Goal: Transaction & Acquisition: Purchase product/service

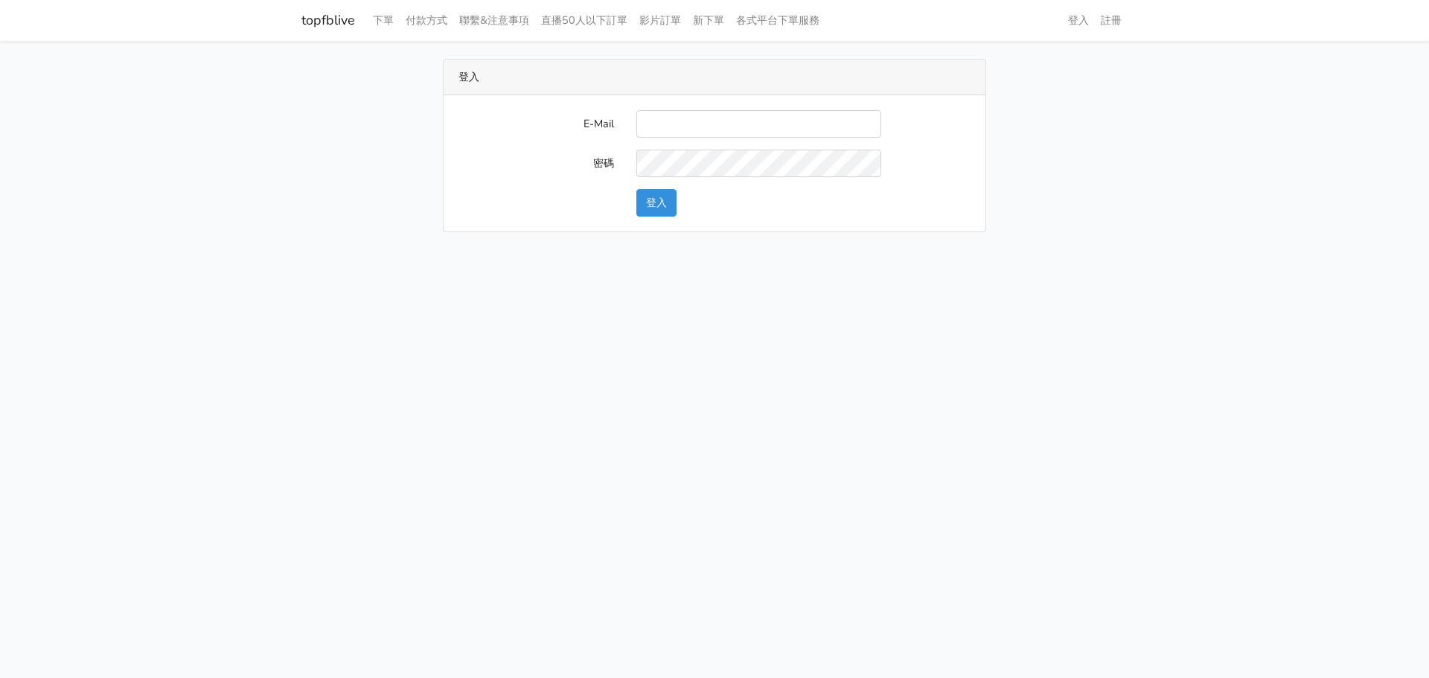
click at [712, 129] on input "E-Mail" at bounding box center [758, 124] width 245 height 28
type input "gftv30000@yahoo.com.tw"
drag, startPoint x: 1014, startPoint y: 235, endPoint x: 830, endPoint y: 184, distance: 191.6
click at [986, 235] on main "登入 E-Mail gftv30000@yahoo.com.tw 密碼 登入" at bounding box center [714, 145] width 1429 height 209
drag, startPoint x: 5, startPoint y: 177, endPoint x: 440, endPoint y: 159, distance: 435.0
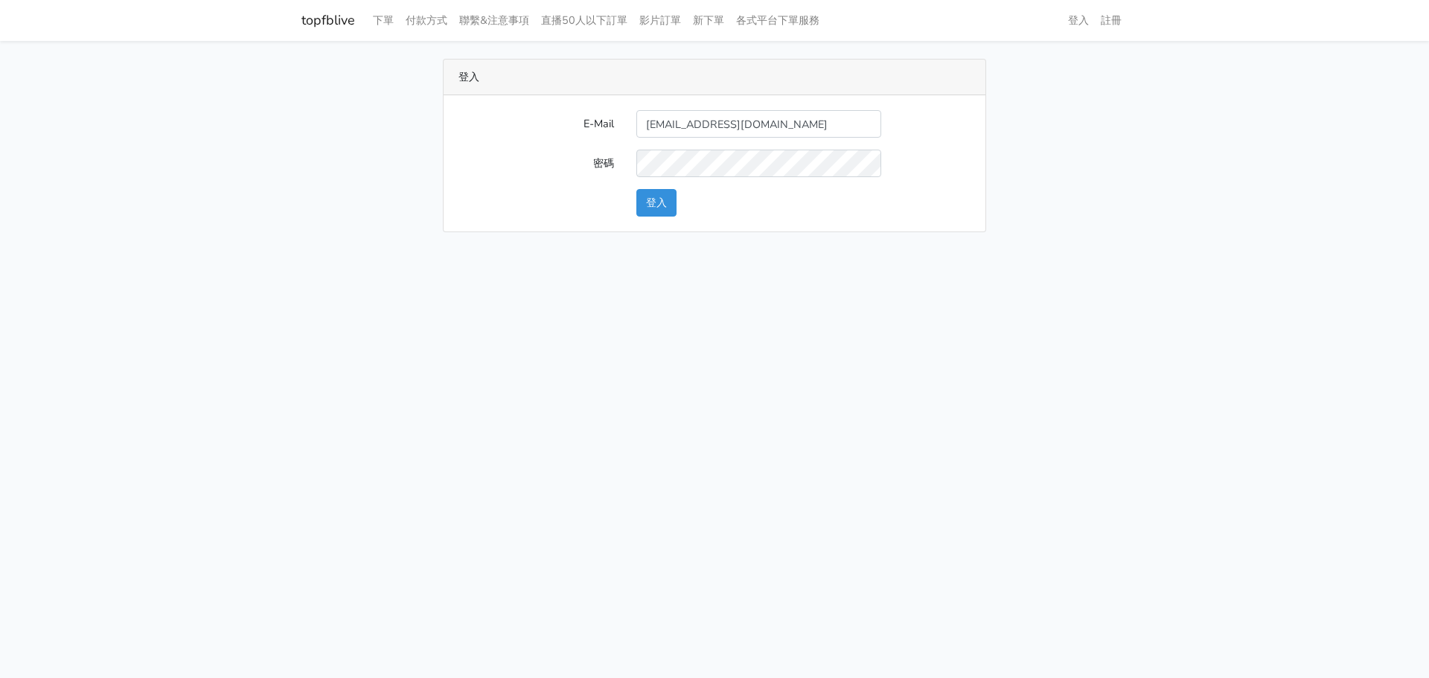
click at [34, 173] on main "登入 E-Mail gftv30000@yahoo.com.tw 密碼 登入" at bounding box center [714, 145] width 1429 height 209
click at [638, 162] on div at bounding box center [758, 164] width 267 height 28
click at [662, 205] on button "登入" at bounding box center [656, 203] width 40 height 28
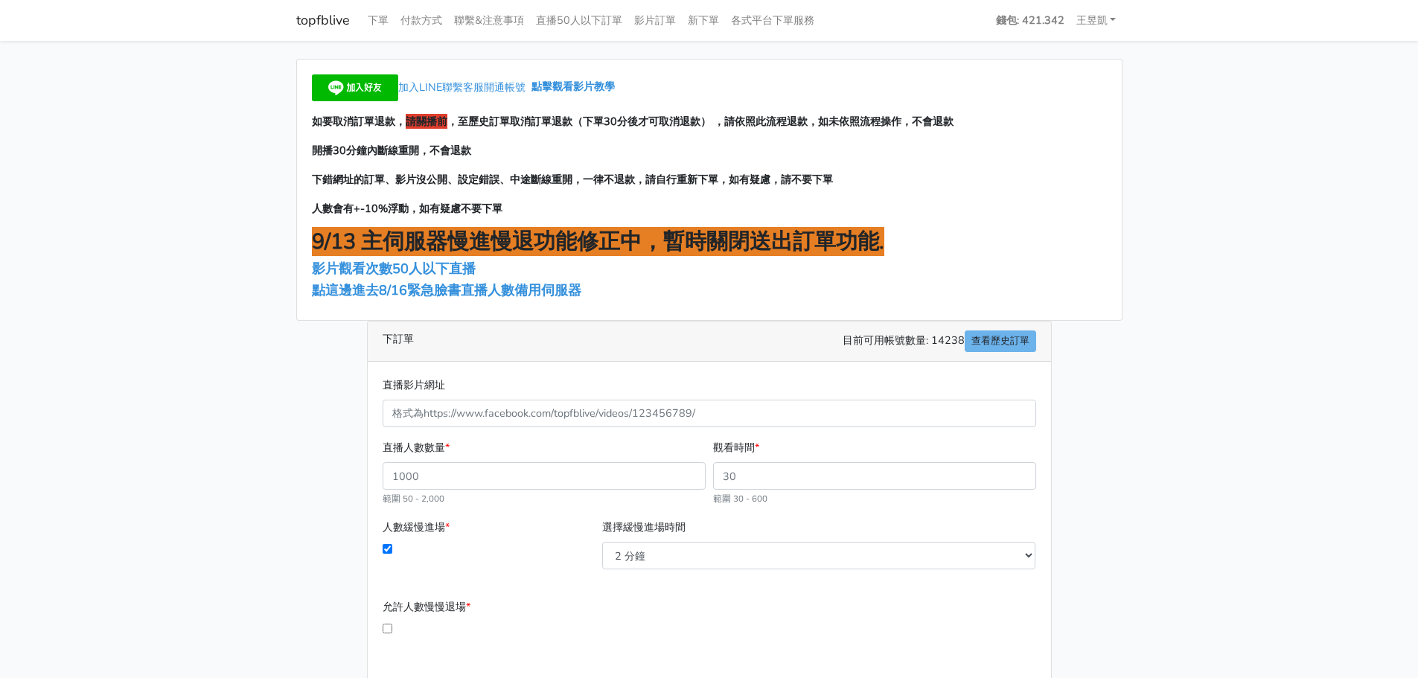
click at [1354, 296] on main "加入LINE聯繫客服開通帳號 點擊觀看影片教學 如要取消訂單退款， 請關播前 ，至歷史訂單取消訂單退款（下單30分後才可取消退款） ，請依照此流程退款，如未依…" at bounding box center [709, 429] width 1418 height 776
click at [366, 18] on link "下單" at bounding box center [378, 20] width 33 height 29
click at [465, 287] on span "點這邊進去8/16緊急臉書直播人數備用伺服器" at bounding box center [446, 290] width 269 height 18
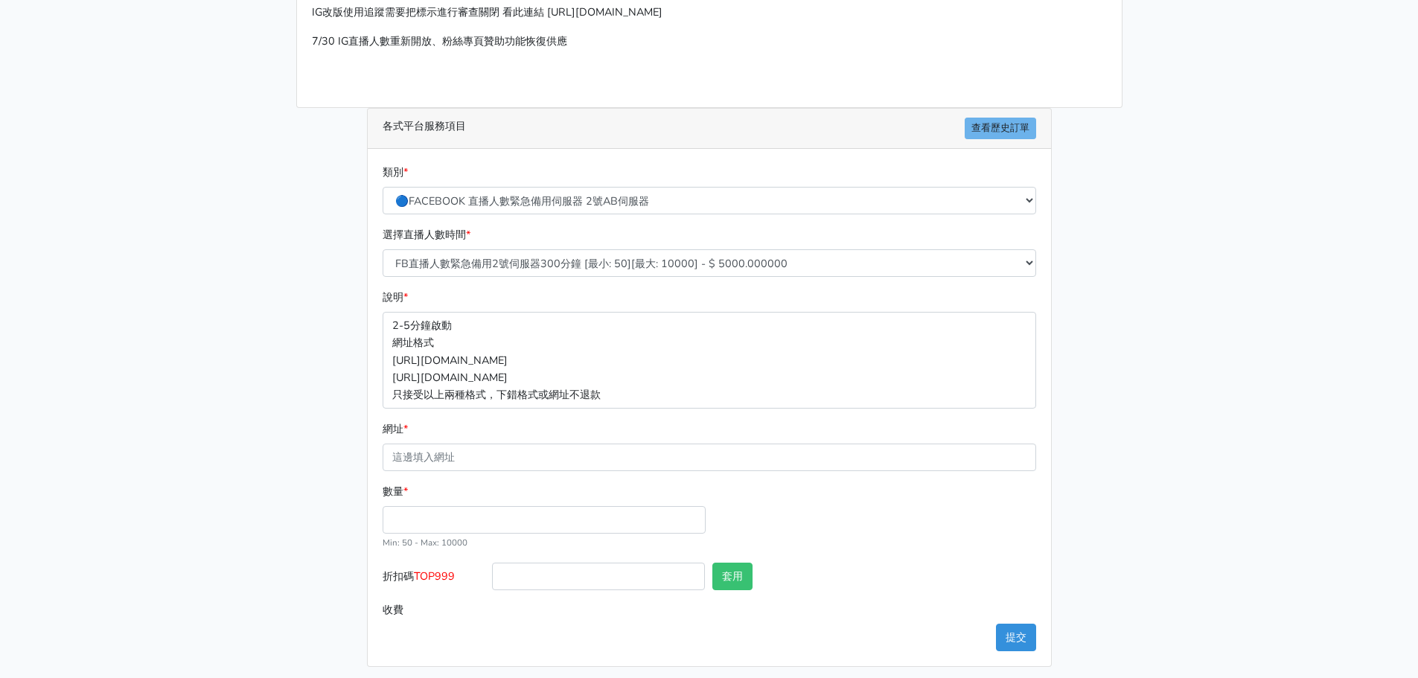
scroll to position [164, 0]
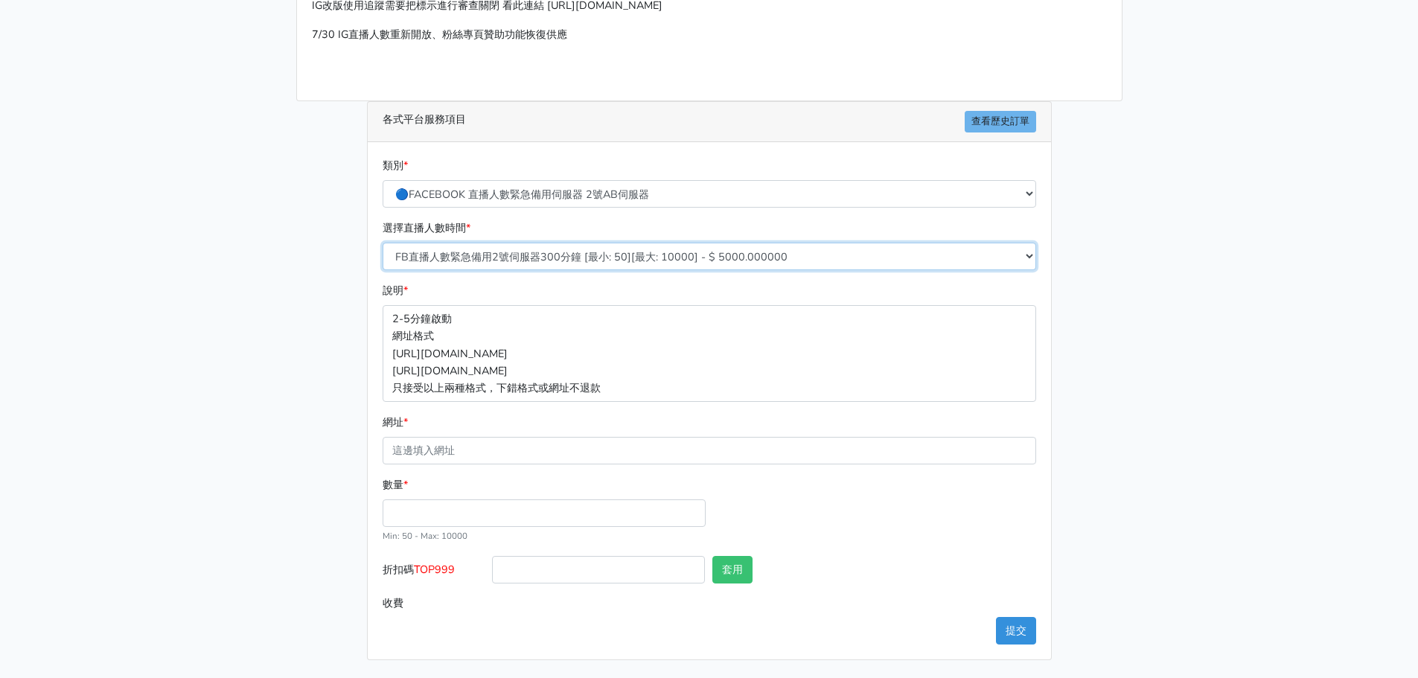
click at [517, 261] on select "FB直播人數緊急備用2號伺服器300分鐘 [最小: 50][最大: 10000] - $ 5000.000000 FB直播人數緊急備用2號伺服器60分鐘 [最…" at bounding box center [709, 257] width 653 height 28
select select "575"
click at [383, 243] on select "FB直播人數緊急備用2號伺服器300分鐘 [最小: 50][最大: 10000] - $ 5000.000000 FB直播人數緊急備用2號伺服器60分鐘 [最…" at bounding box center [709, 257] width 653 height 28
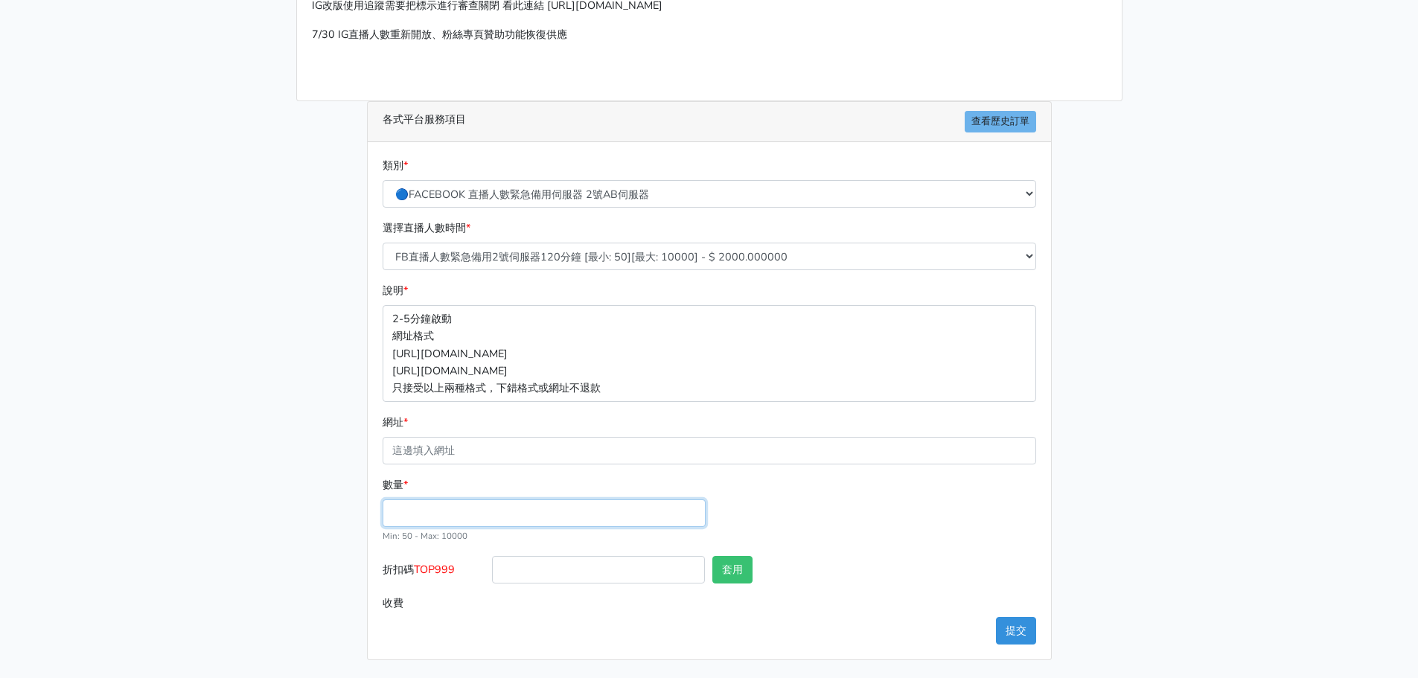
click at [456, 518] on input "數量 *" at bounding box center [544, 513] width 323 height 28
type input "100"
type input "200.000"
click at [857, 531] on div "數量 * 100 Min: 50 - Max: 10000" at bounding box center [709, 516] width 661 height 80
drag, startPoint x: 423, startPoint y: 566, endPoint x: 459, endPoint y: 570, distance: 35.9
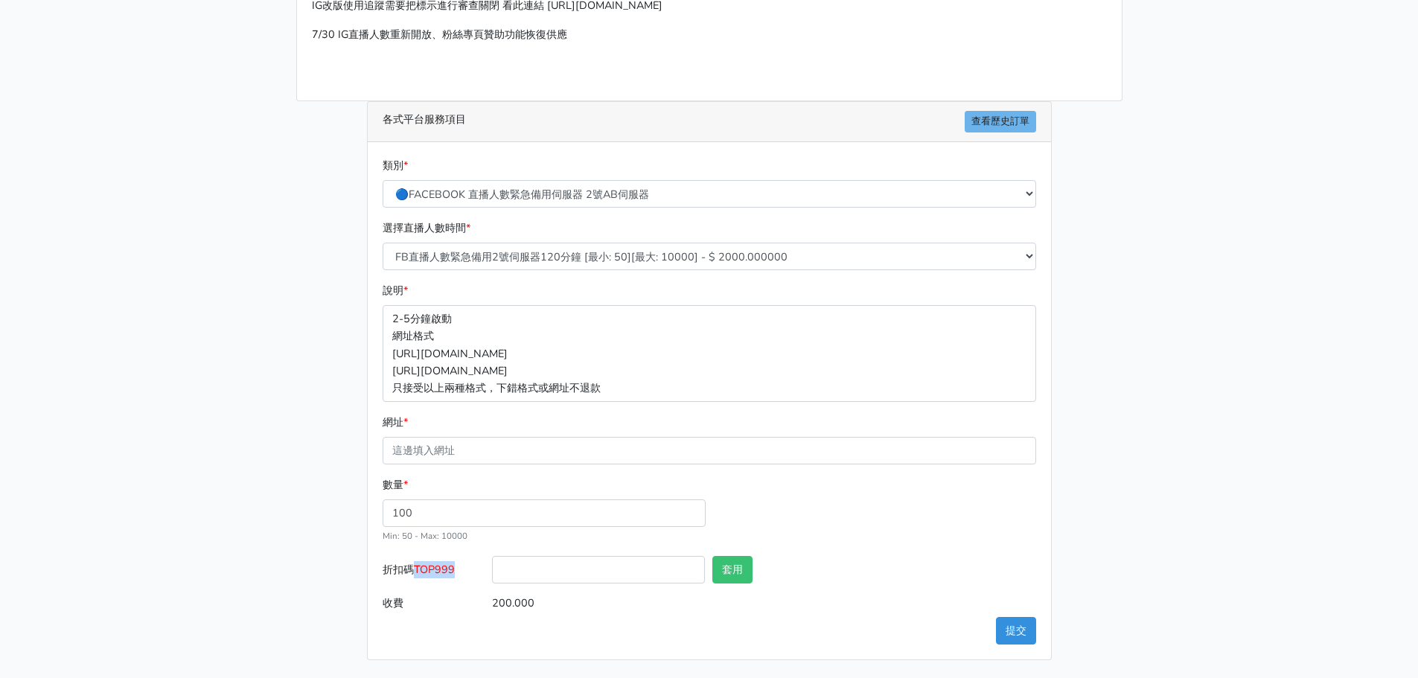
click at [460, 570] on label "折扣碼 TOP999" at bounding box center [434, 572] width 110 height 33
type input "TOP999"
click at [748, 574] on button "套用" at bounding box center [732, 570] width 40 height 28
type input "套用失敗"
click at [664, 550] on div "數量 * 100 Min: 50 - Max: 10000" at bounding box center [709, 516] width 661 height 80
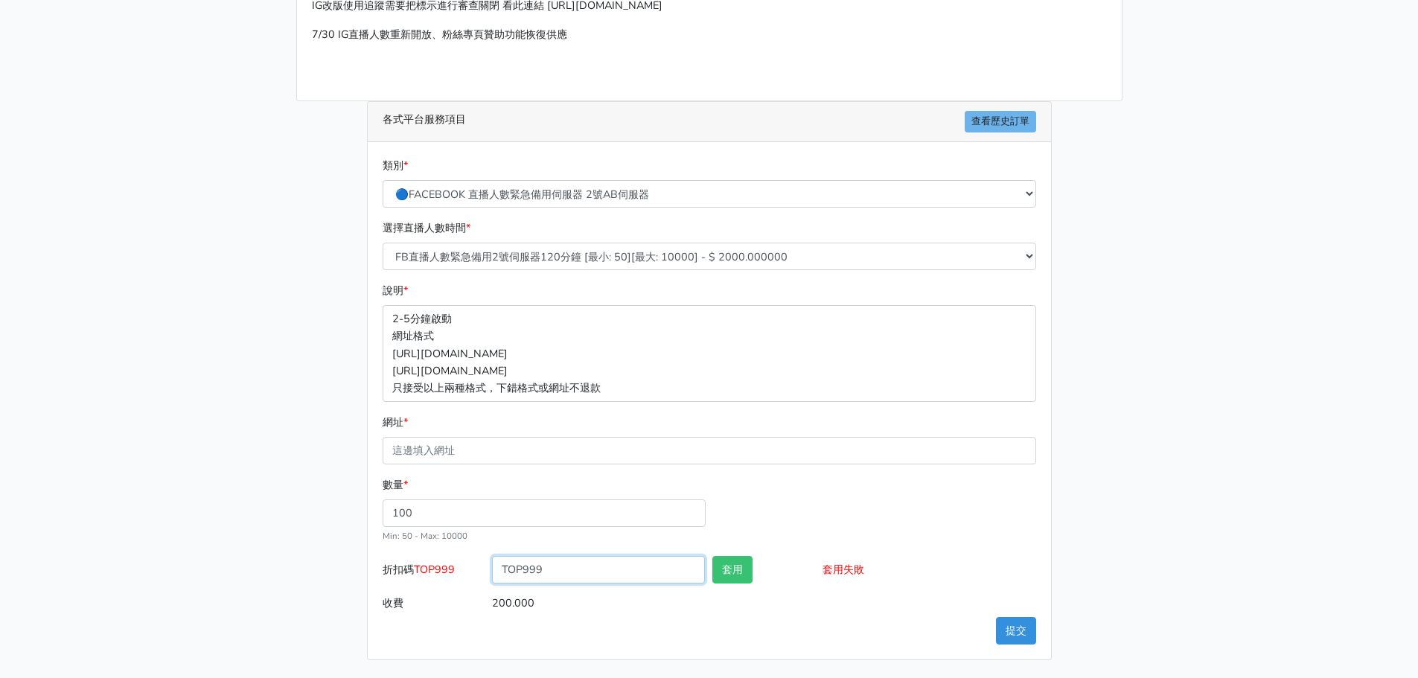
click at [633, 572] on input "TOP999" at bounding box center [598, 570] width 213 height 28
click at [521, 570] on input "TOP999" at bounding box center [598, 570] width 213 height 28
click at [504, 570] on input "TOP999" at bounding box center [598, 570] width 213 height 28
click at [757, 569] on div "套用" at bounding box center [763, 572] width 110 height 33
click at [738, 574] on button "套用" at bounding box center [732, 570] width 40 height 28
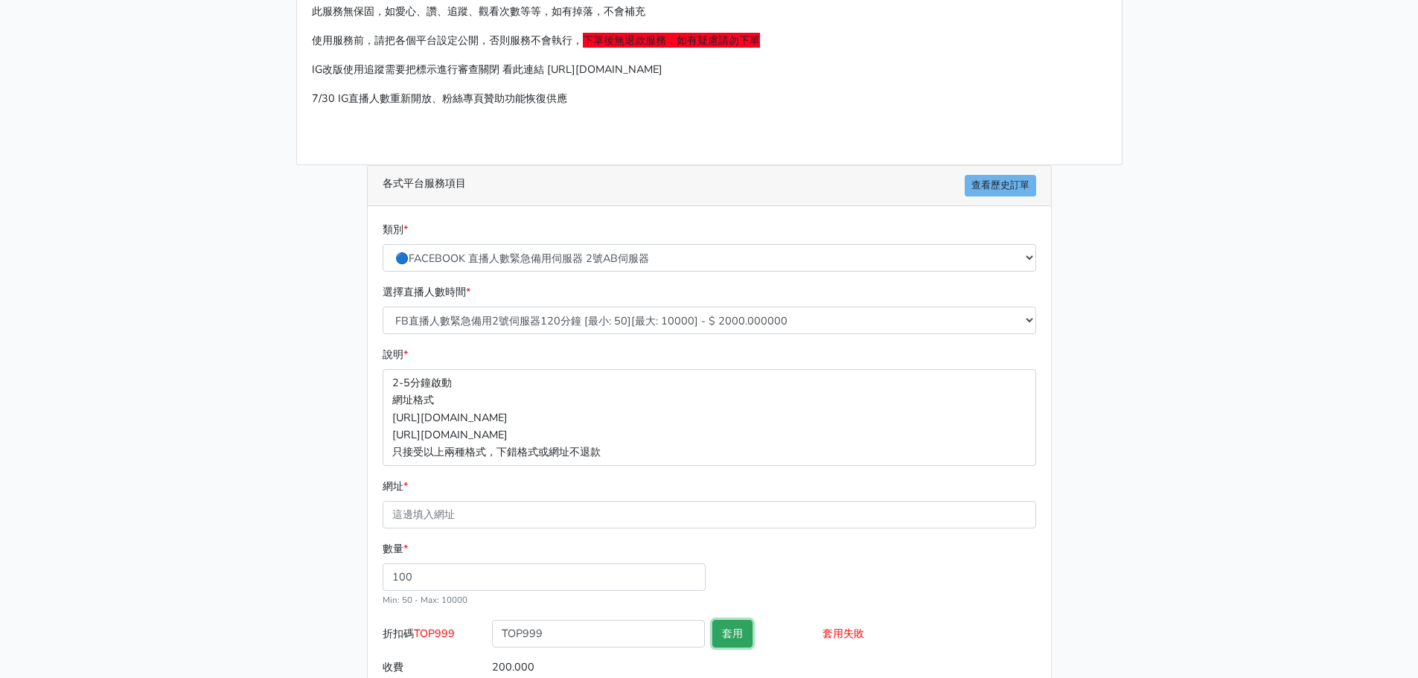
scroll to position [0, 0]
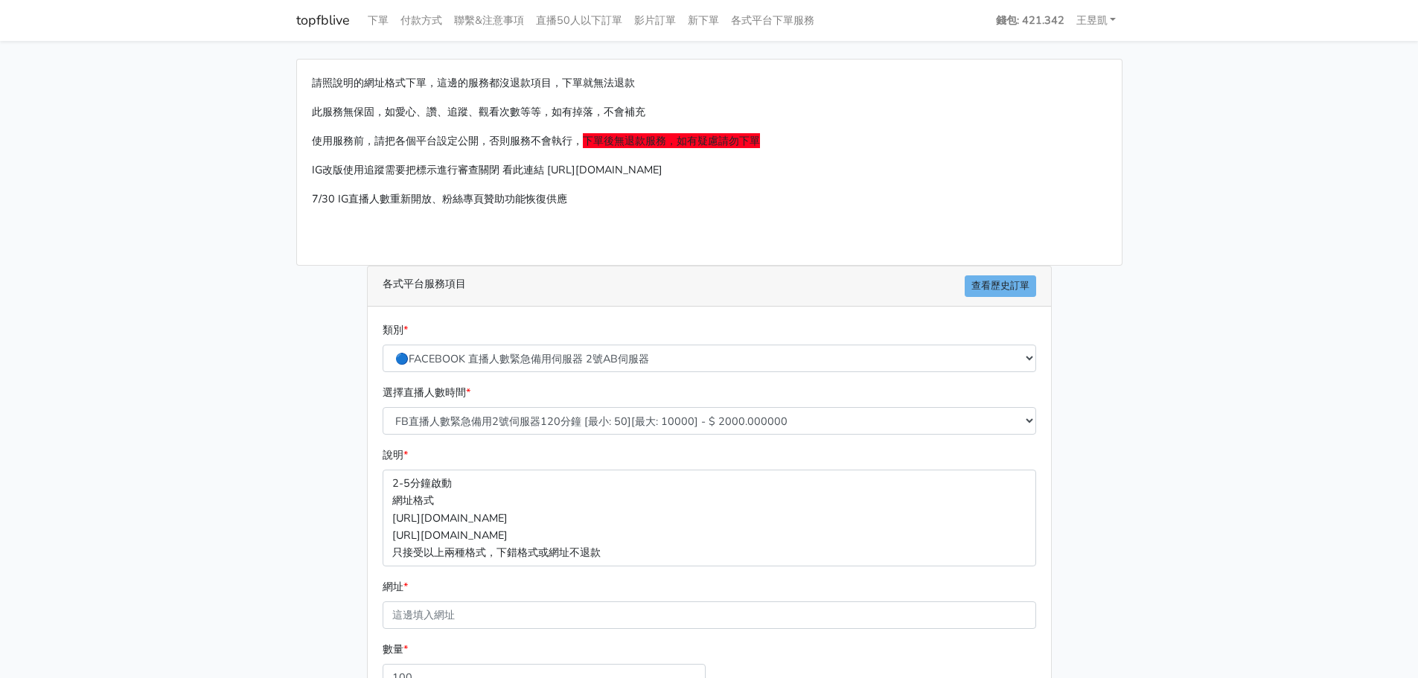
drag, startPoint x: 132, startPoint y: 234, endPoint x: 232, endPoint y: 134, distance: 141.0
click at [138, 228] on main "請照說明的網址格式下單，這邊的服務都沒退款項目，下單就無法退款 此服務無保固，如愛心、讚、追蹤、觀看次數等等，如有掉落，不會補充 使用服務前，請把各個平台設定…" at bounding box center [709, 442] width 1418 height 802
drag, startPoint x: 0, startPoint y: 0, endPoint x: 1098, endPoint y: 24, distance: 1098.0
click at [1098, 24] on link "王昱凱" at bounding box center [1096, 20] width 52 height 29
click at [1059, 56] on link "登出" at bounding box center [1062, 54] width 118 height 23
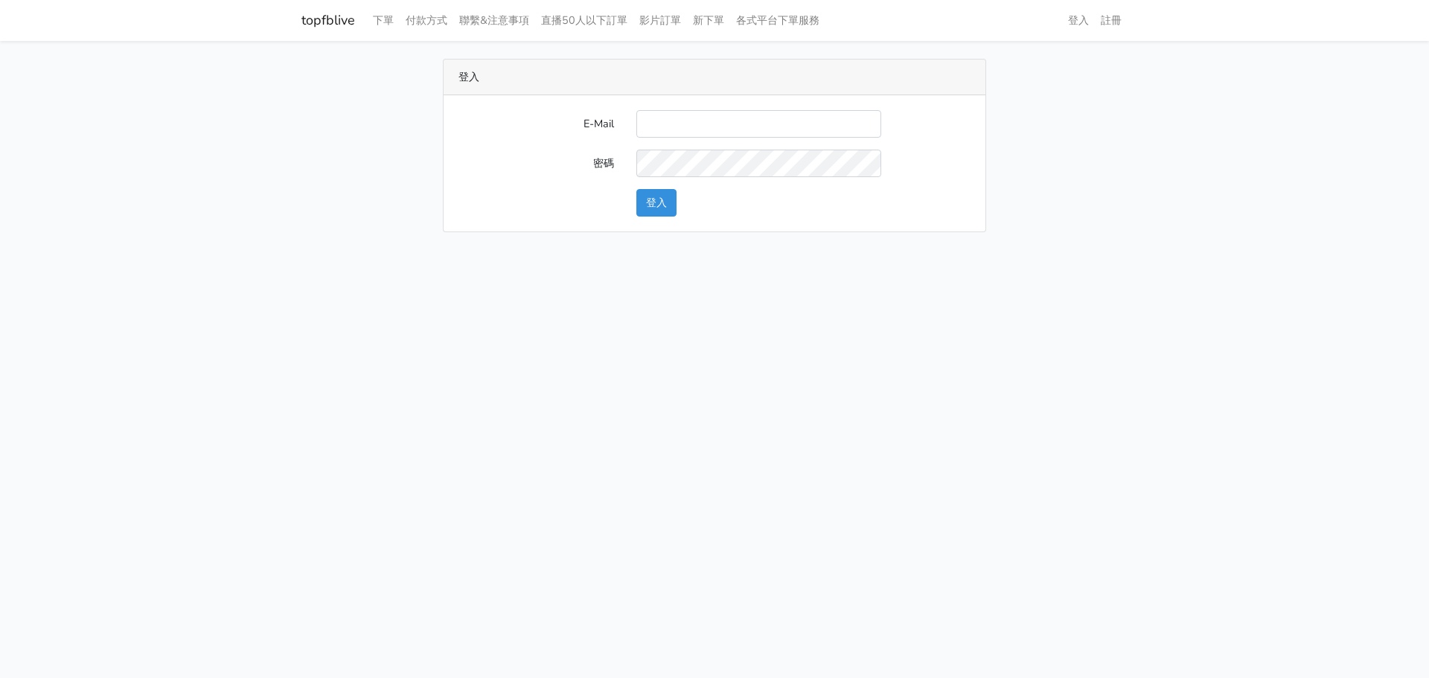
click at [720, 129] on input "E-Mail" at bounding box center [758, 124] width 245 height 28
type input "[EMAIL_ADDRESS][DOMAIN_NAME]"
drag, startPoint x: 1367, startPoint y: 286, endPoint x: 1060, endPoint y: 278, distance: 307.5
click at [1356, 250] on html "topfblive 下單 付款方式 聯繫&注意事項 直播50人以下訂單 影片訂單 新下單 各式平台下單服務 登入 註冊" at bounding box center [714, 125] width 1429 height 250
click at [673, 191] on button "登入" at bounding box center [656, 203] width 40 height 28
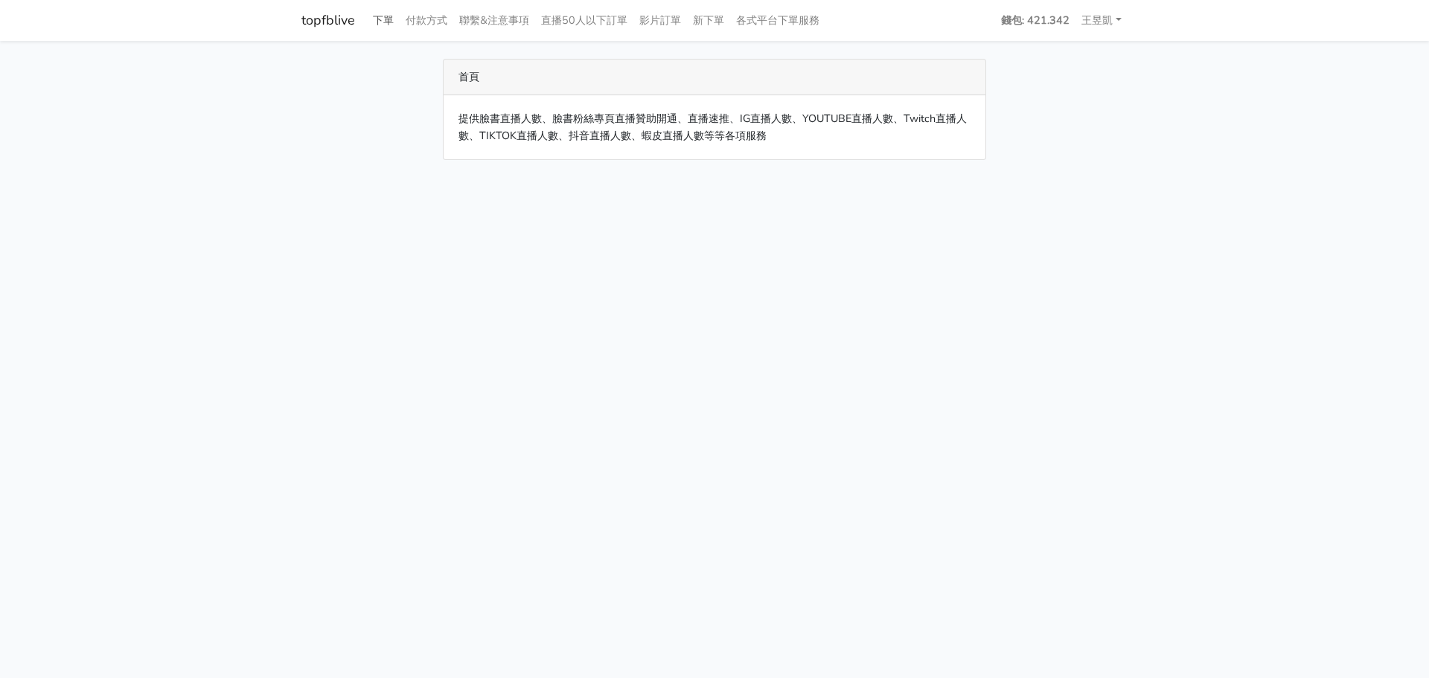
click at [391, 26] on link "下單" at bounding box center [383, 20] width 33 height 29
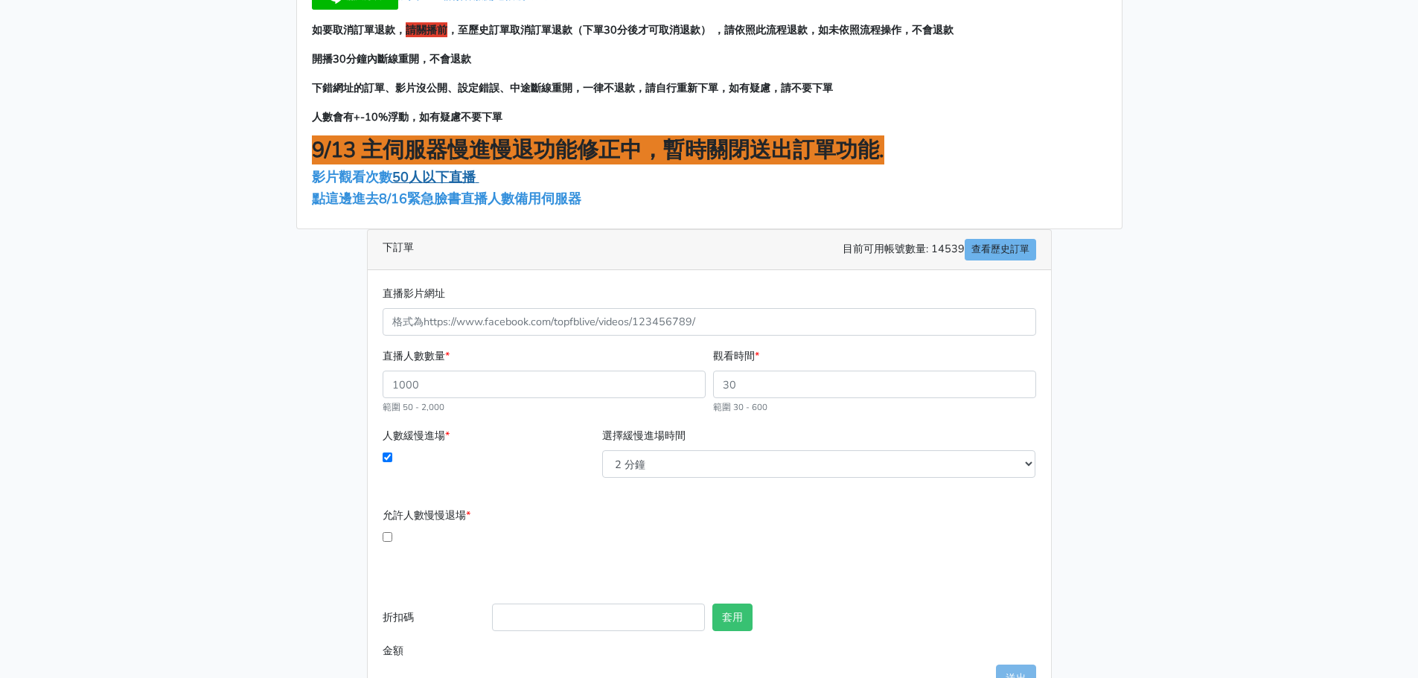
scroll to position [65, 0]
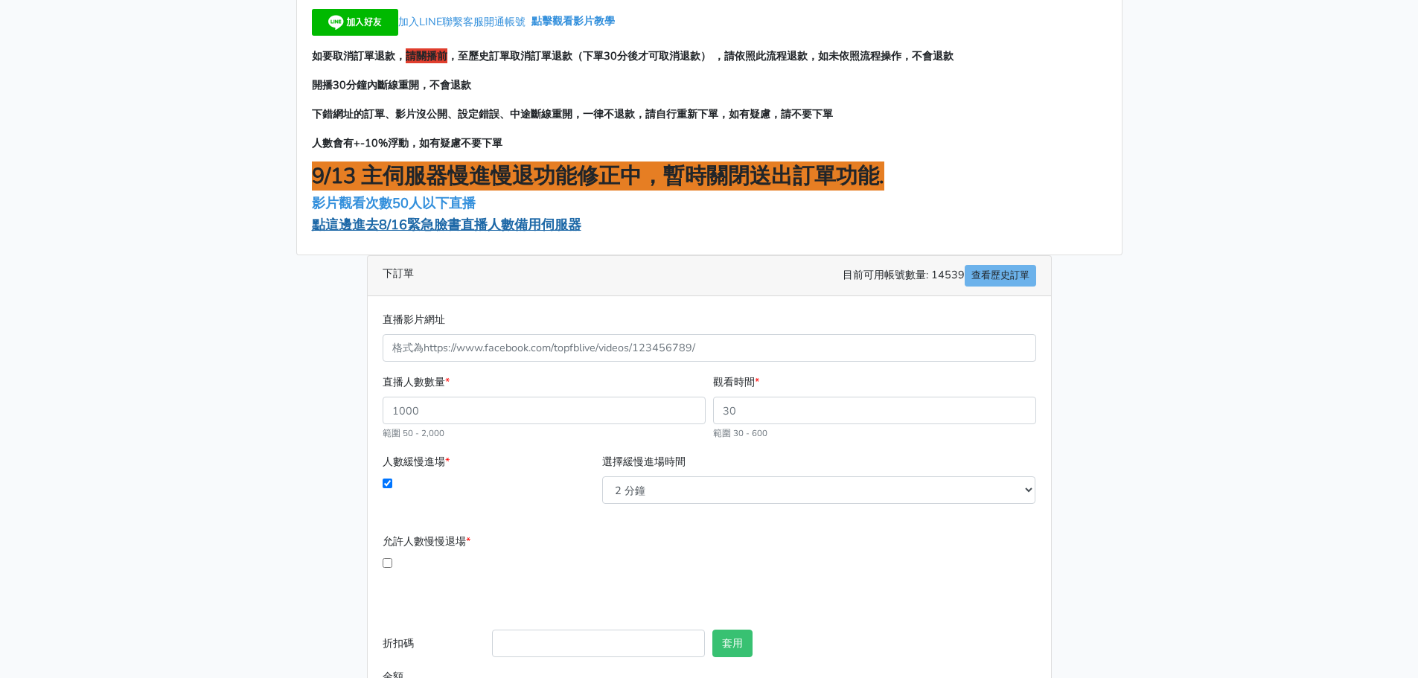
click at [537, 228] on span "點這邊進去8/16緊急臉書直播人數備用伺服器" at bounding box center [446, 225] width 269 height 18
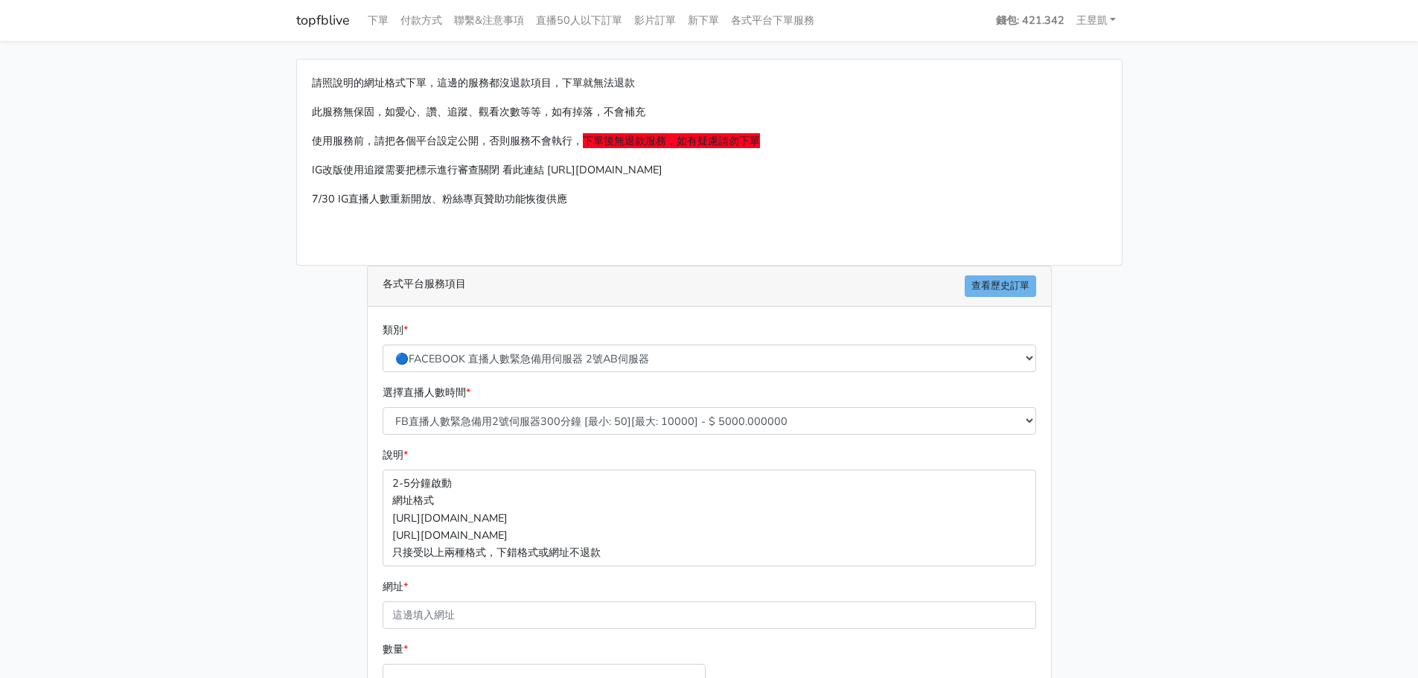
scroll to position [149, 0]
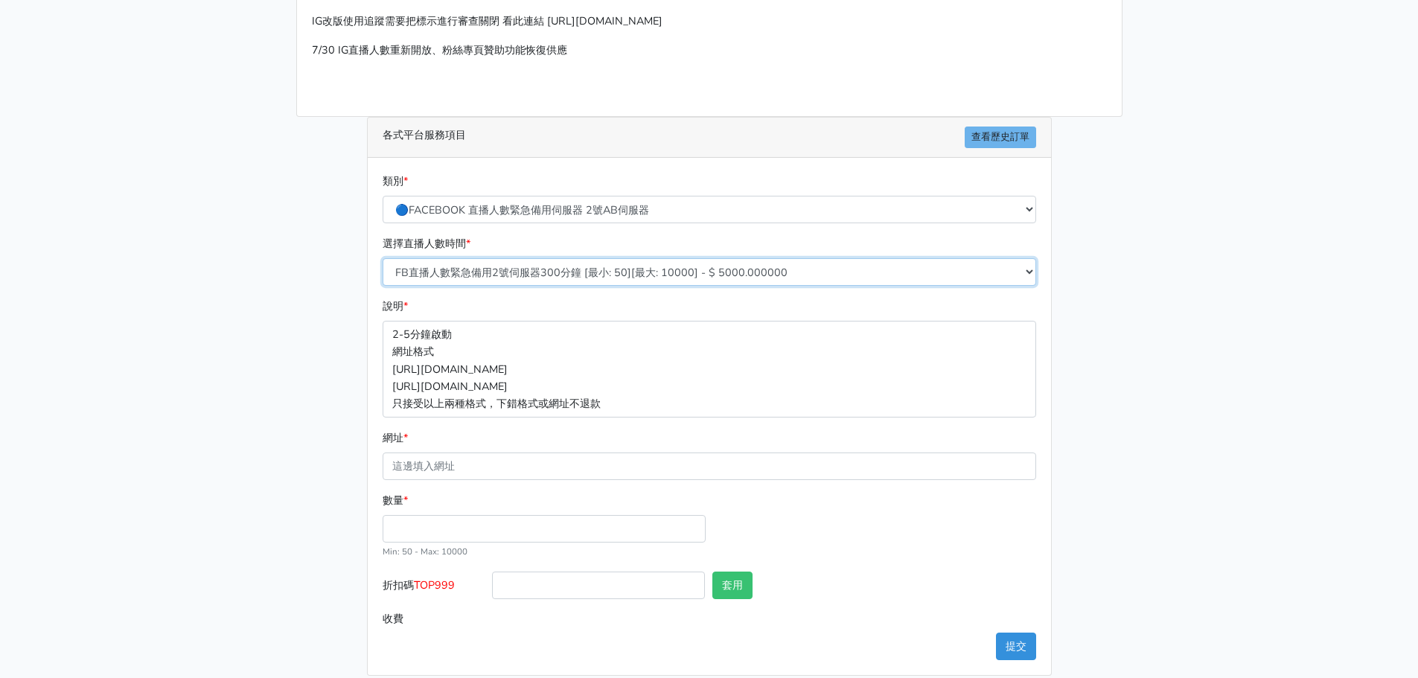
click at [612, 263] on select "FB直播人數緊急備用2號伺服器300分鐘 [最小: 50][最大: 10000] - $ 5000.000000 FB直播人數緊急備用2號伺服器60分鐘 [最…" at bounding box center [709, 272] width 653 height 28
select select "575"
click at [383, 258] on select "FB直播人數緊急備用2號伺服器300分鐘 [最小: 50][最大: 10000] - $ 5000.000000 FB直播人數緊急備用2號伺服器60分鐘 [最…" at bounding box center [709, 272] width 653 height 28
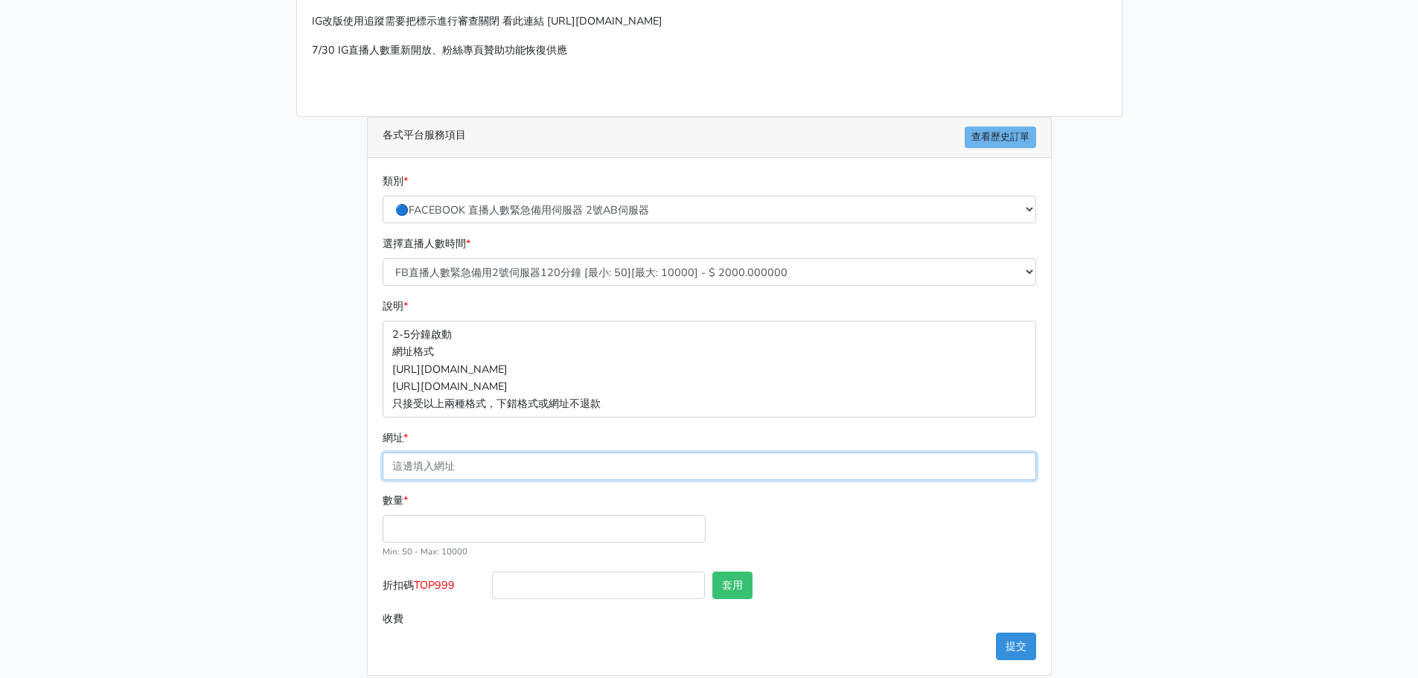
click at [519, 462] on input "網址 *" at bounding box center [709, 466] width 653 height 28
paste input "[URL][DOMAIN_NAME]"
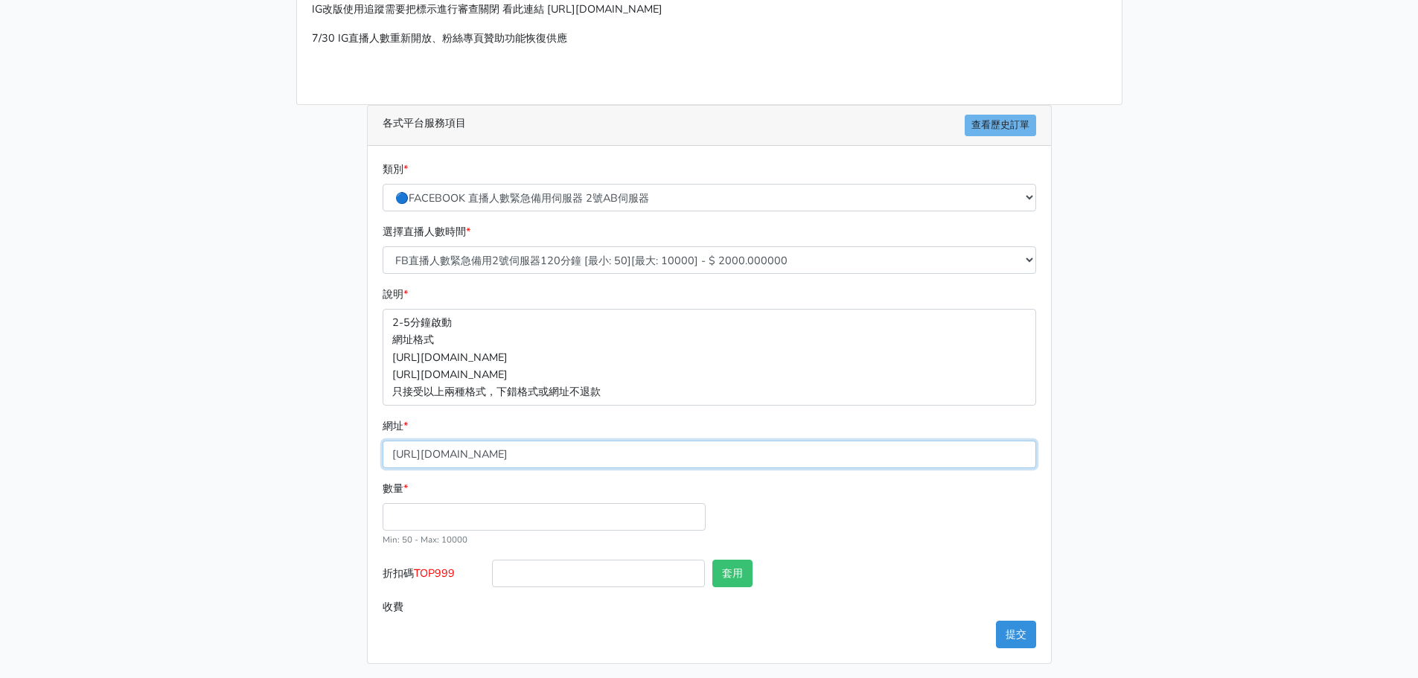
scroll to position [164, 0]
type input "[URL][DOMAIN_NAME]"
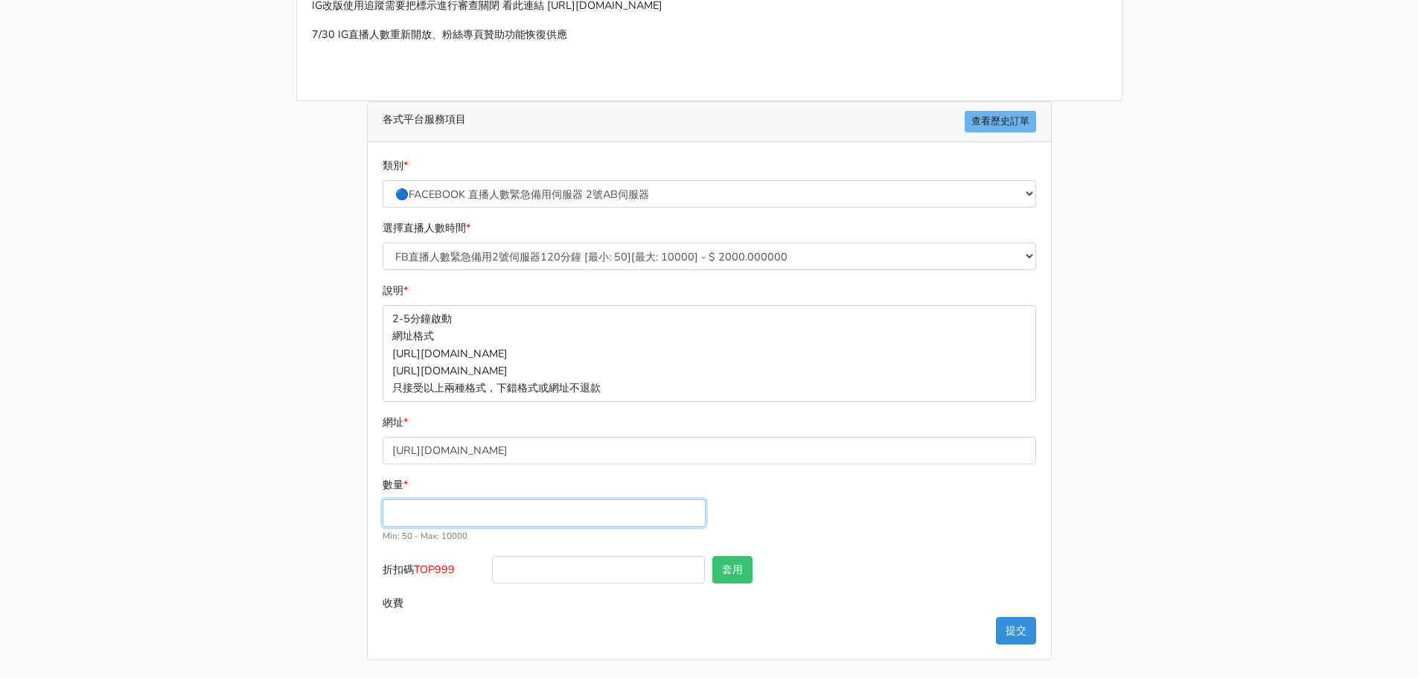
click at [425, 516] on input "數量 *" at bounding box center [544, 513] width 323 height 28
type input "99"
type input "198.000"
drag, startPoint x: 417, startPoint y: 569, endPoint x: 461, endPoint y: 570, distance: 44.7
click at [461, 570] on label "折扣碼 TOP999" at bounding box center [434, 572] width 110 height 33
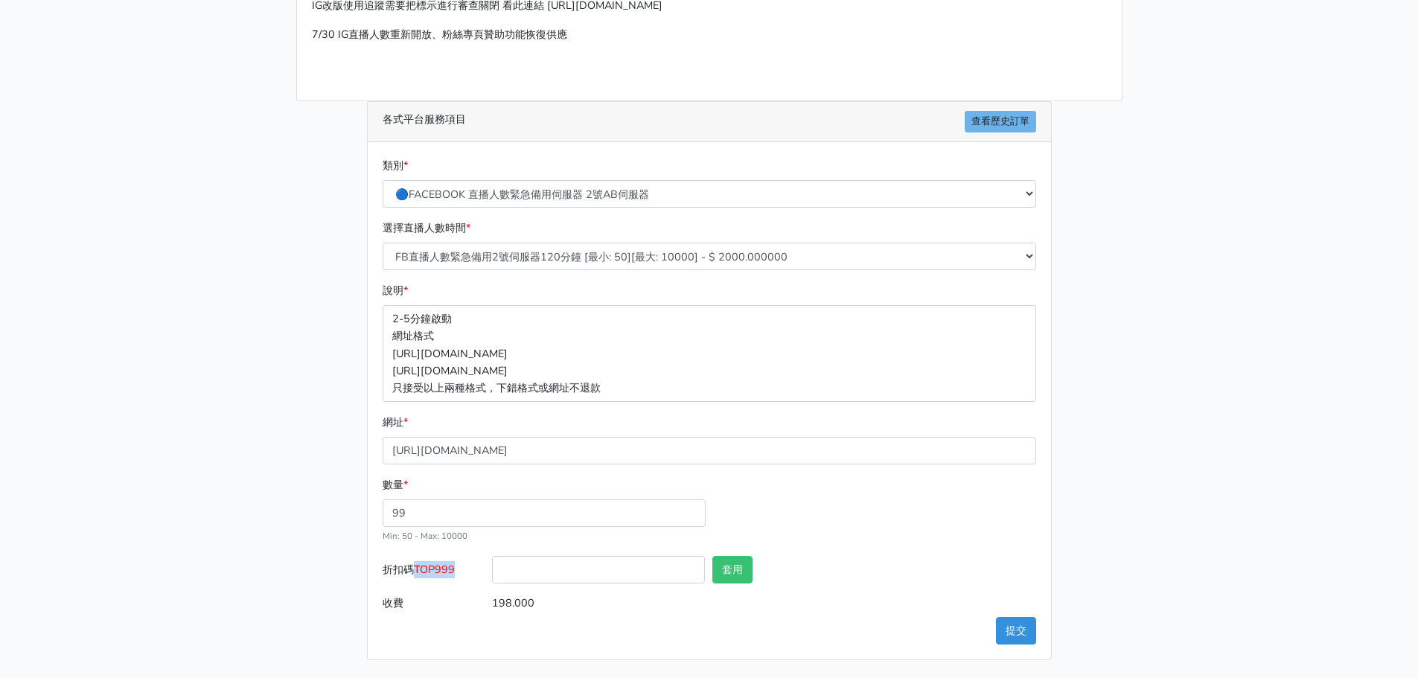
copy span "TOP999"
click at [521, 571] on input "折扣碼 TOP999" at bounding box center [598, 570] width 213 height 28
paste input "TOP999"
type input "TOP999"
click at [730, 568] on button "套用" at bounding box center [732, 570] width 40 height 28
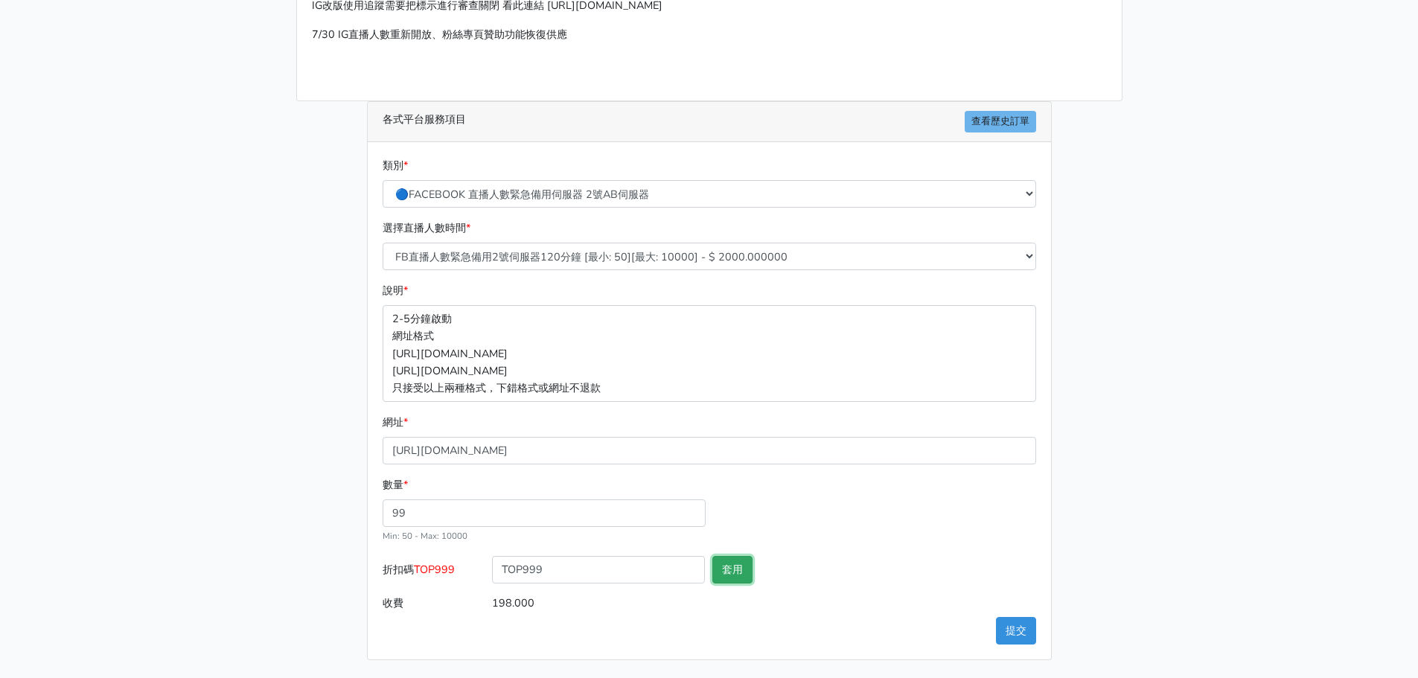
type input "套用失敗"
click at [1022, 631] on button "提交" at bounding box center [1016, 631] width 40 height 28
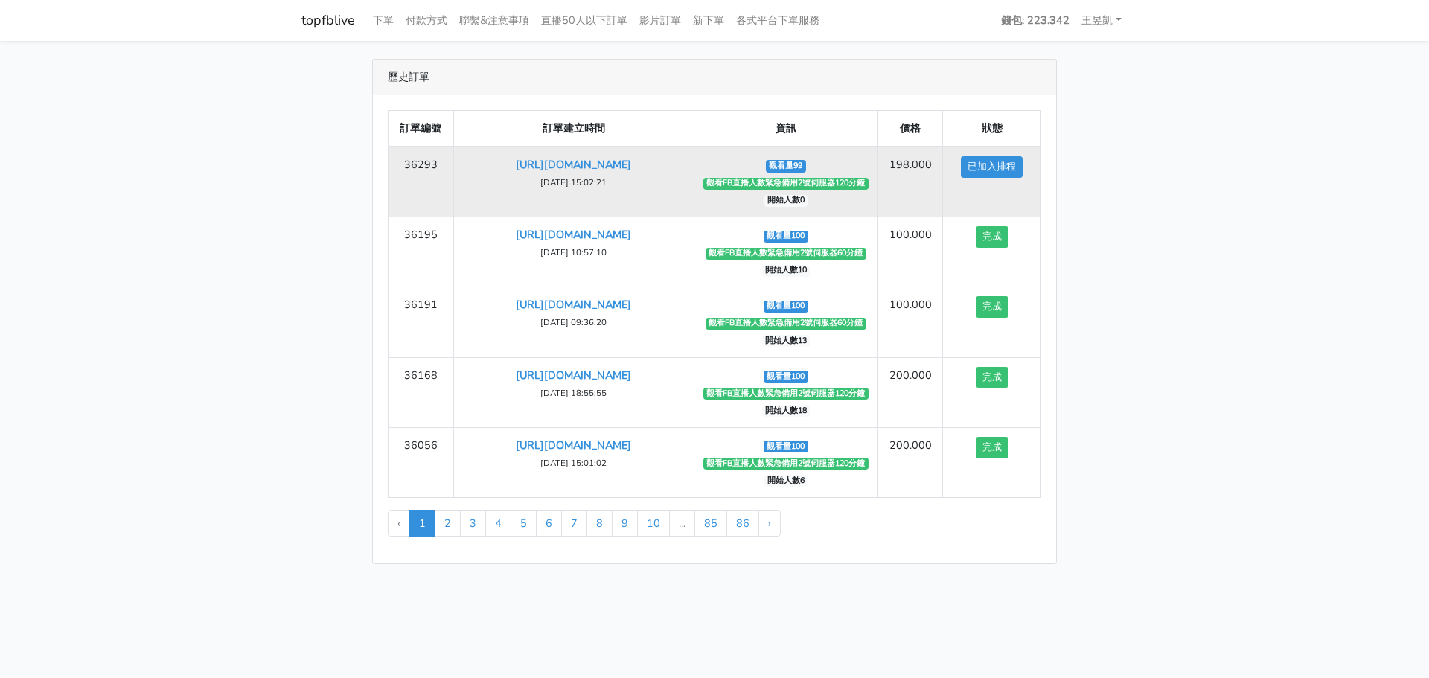
click at [572, 173] on td "[URL][DOMAIN_NAME] [DATE] 15:02:21" at bounding box center [573, 182] width 240 height 71
click at [572, 162] on link "[URL][DOMAIN_NAME]" at bounding box center [573, 164] width 115 height 15
click at [601, 172] on link "[URL][DOMAIN_NAME]" at bounding box center [573, 164] width 115 height 15
click at [588, 172] on link "[URL][DOMAIN_NAME]" at bounding box center [573, 164] width 115 height 15
